Goal: Information Seeking & Learning: Find specific fact

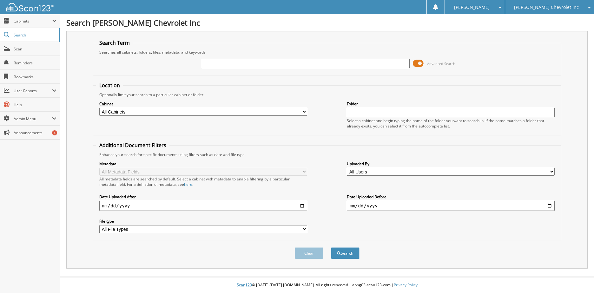
click at [260, 64] on input "text" at bounding box center [306, 64] width 208 height 10
type input "2GCUKEED8S1218649"
click at [331, 248] on button "Search" at bounding box center [345, 254] width 29 height 12
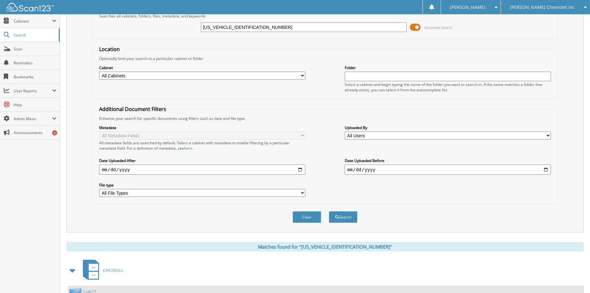
scroll to position [123, 0]
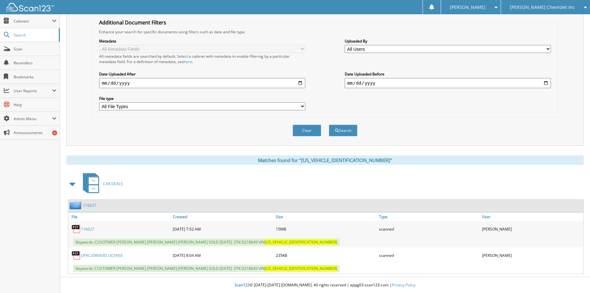
click at [107, 256] on link "OFAC/DRIVERS LICENSE" at bounding box center [102, 255] width 42 height 5
click at [84, 227] on link "116627" at bounding box center [87, 229] width 13 height 5
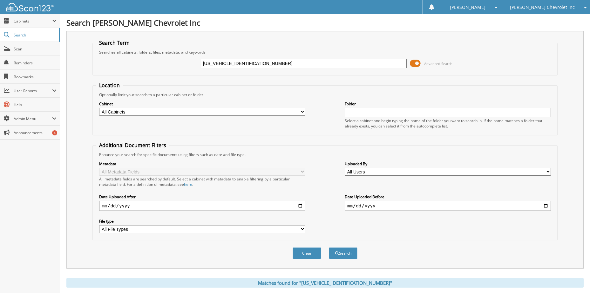
drag, startPoint x: 235, startPoint y: 64, endPoint x: 185, endPoint y: 64, distance: 49.5
click at [185, 64] on div "2GCUKEED8S1218649 Advanced Search" at bounding box center [325, 63] width 458 height 17
type input "218649"
click at [329, 248] on button "Search" at bounding box center [343, 254] width 29 height 12
type input "D218649"
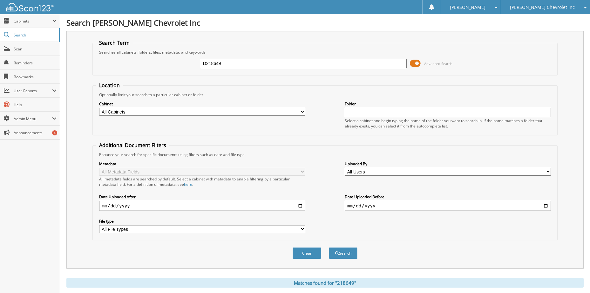
click at [329, 248] on button "Search" at bounding box center [343, 254] width 29 height 12
click at [232, 63] on input "D218649" at bounding box center [304, 64] width 206 height 10
type input "HIRALDO"
click at [329, 248] on button "Search" at bounding box center [343, 254] width 29 height 12
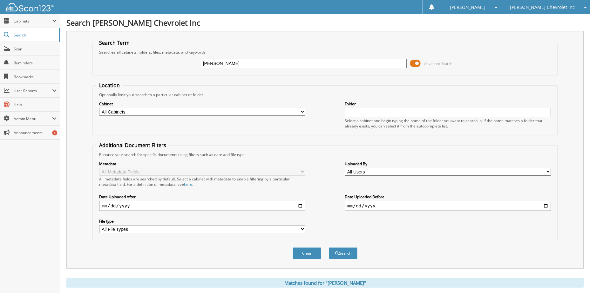
click at [234, 61] on input "HIRALDO" at bounding box center [304, 64] width 206 height 10
type input "[PERSON_NAME]"
click at [329, 248] on button "Search" at bounding box center [343, 254] width 29 height 12
click at [219, 65] on input "[PERSON_NAME]" at bounding box center [304, 64] width 206 height 10
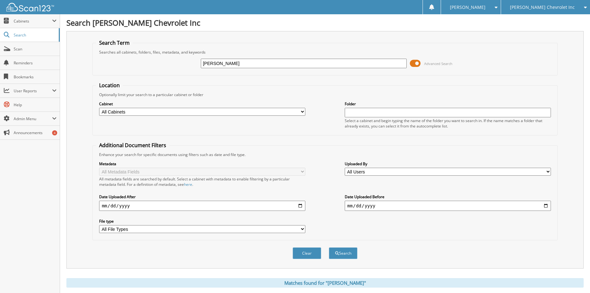
click at [219, 65] on input "ROSARIO" at bounding box center [304, 64] width 206 height 10
type input "LEBRON"
click at [329, 248] on button "Search" at bounding box center [343, 254] width 29 height 12
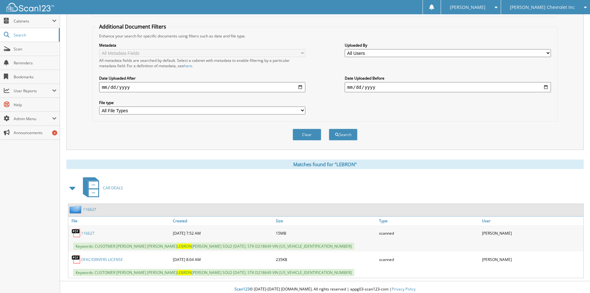
scroll to position [123, 0]
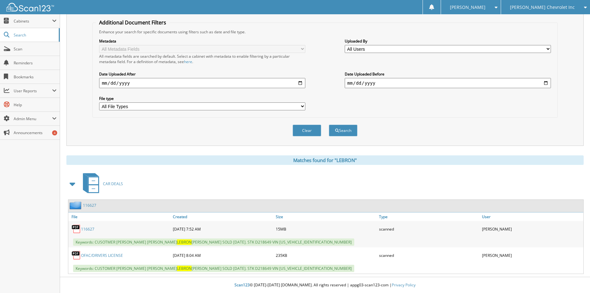
click at [93, 229] on link "116627" at bounding box center [87, 229] width 13 height 5
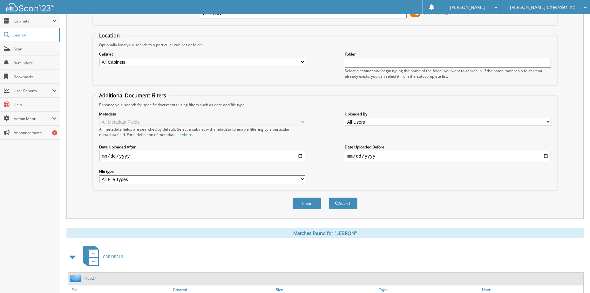
scroll to position [0, 0]
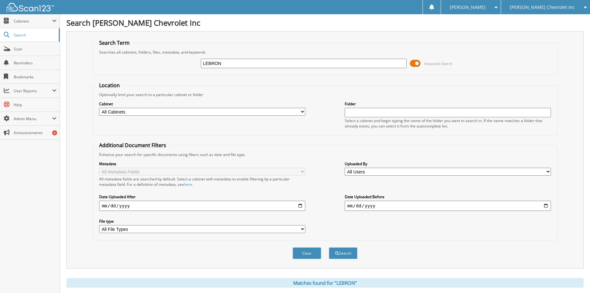
click at [233, 63] on input "LEBRON" at bounding box center [304, 64] width 206 height 10
paste input "111824"
type input "111824"
click at [329, 248] on button "Search" at bounding box center [343, 254] width 29 height 12
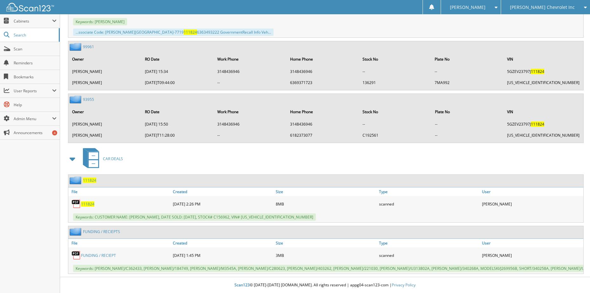
scroll to position [699, 0]
click at [86, 202] on span "111824" at bounding box center [87, 204] width 13 height 5
